Goal: Task Accomplishment & Management: Manage account settings

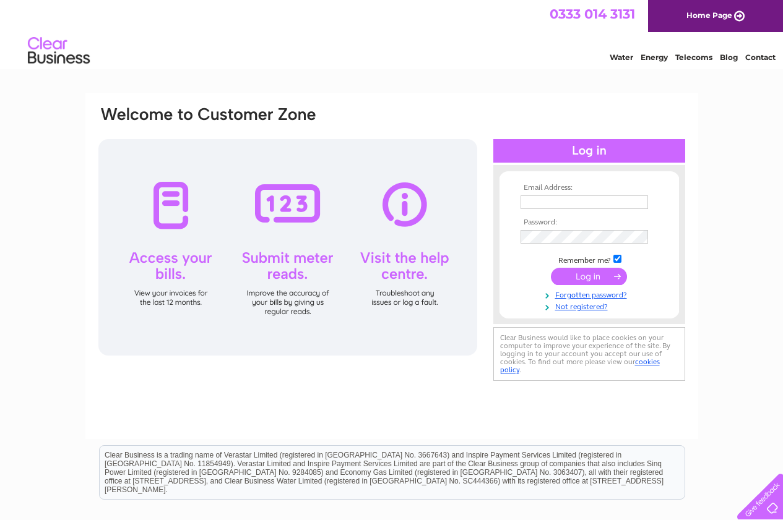
type input "[EMAIL_ADDRESS][DOMAIN_NAME]"
click at [589, 280] on input "submit" at bounding box center [589, 276] width 76 height 17
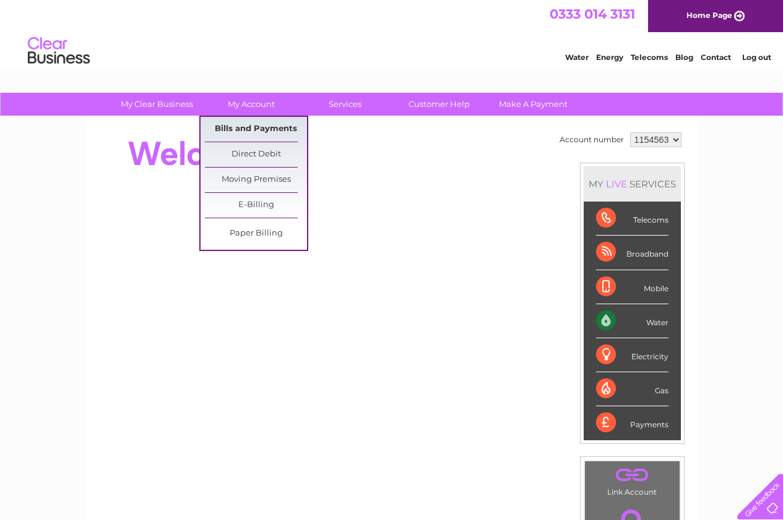
click at [251, 129] on link "Bills and Payments" at bounding box center [256, 129] width 102 height 25
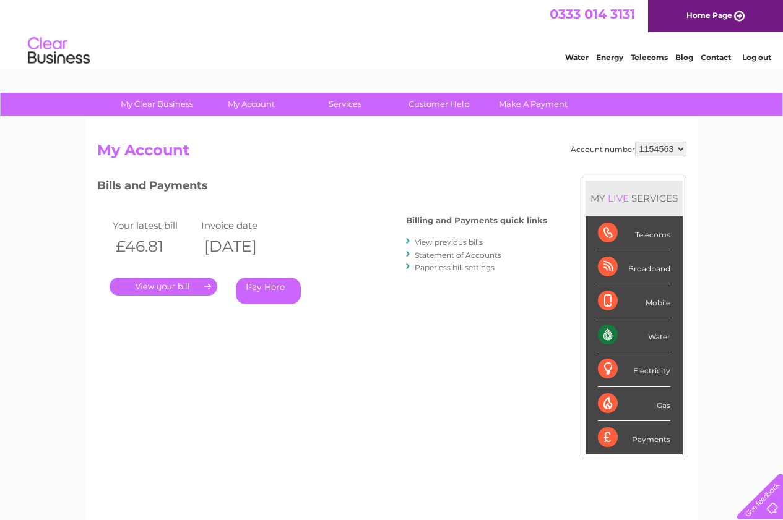
click at [162, 288] on link "." at bounding box center [164, 287] width 108 height 18
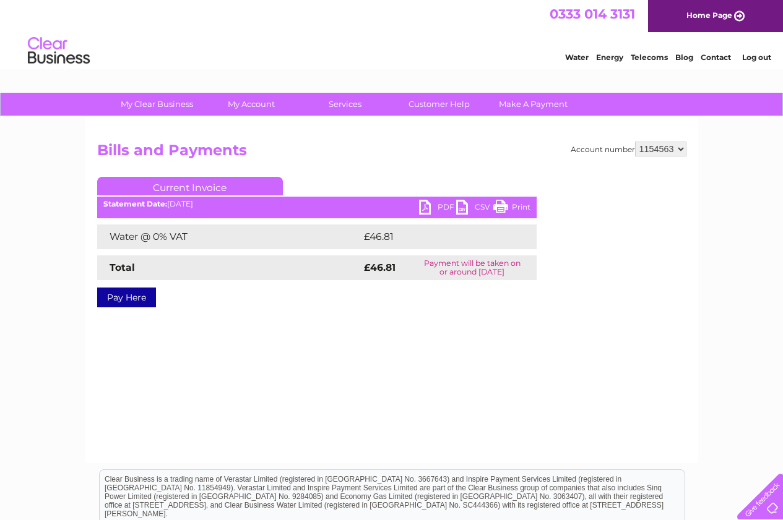
click at [444, 204] on link "PDF" at bounding box center [437, 209] width 37 height 18
